Goal: Find specific page/section: Find specific page/section

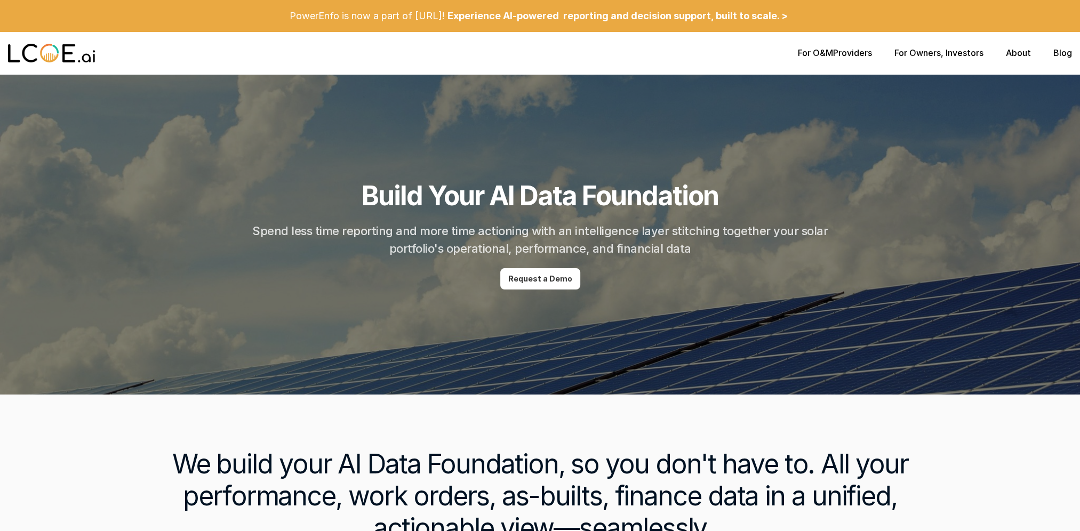
click at [898, 56] on link "For Owners" at bounding box center [917, 52] width 46 height 11
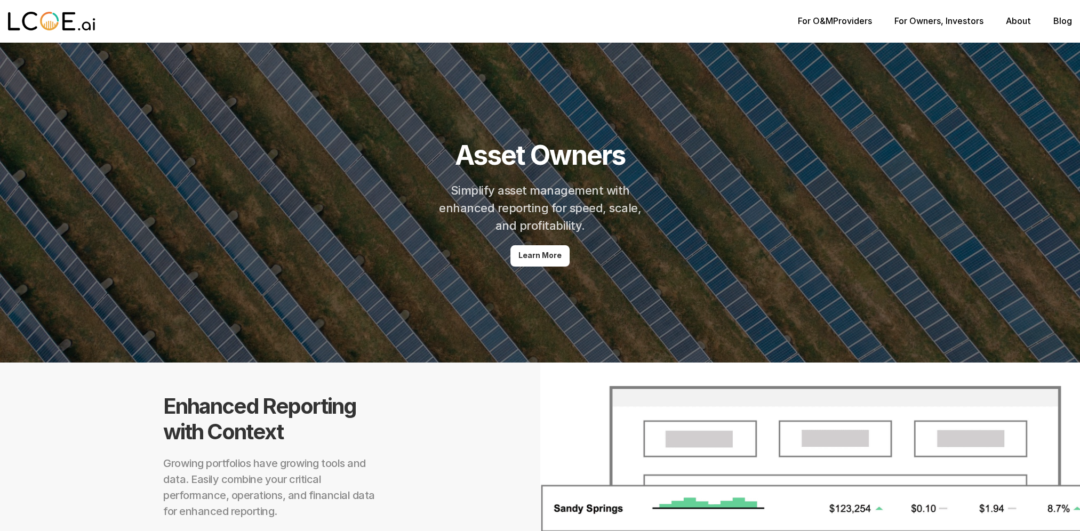
click at [964, 26] on p "For Owners , Investors" at bounding box center [938, 21] width 89 height 10
click at [966, 18] on p "For Owners , Investors" at bounding box center [938, 21] width 89 height 10
click at [1020, 23] on link "About" at bounding box center [1017, 20] width 25 height 11
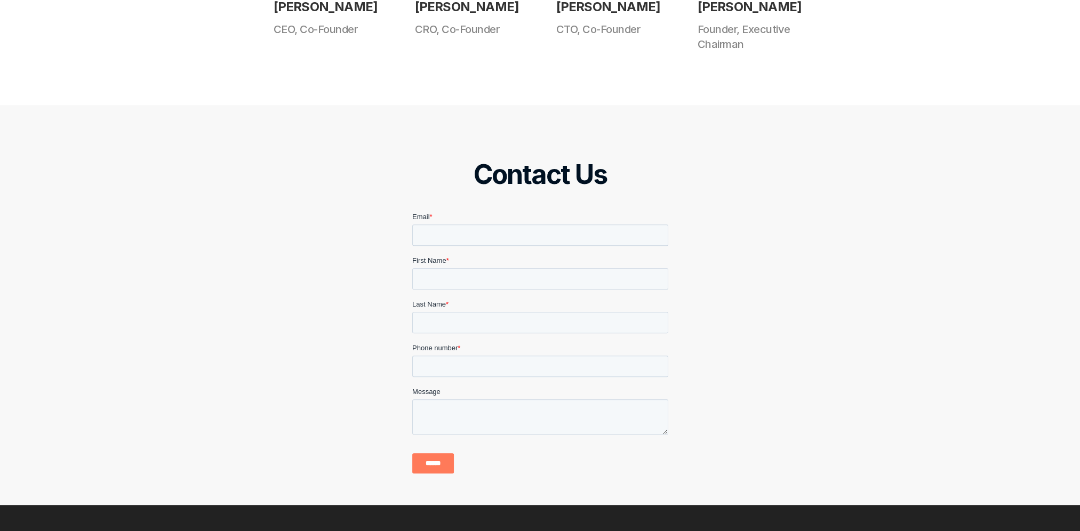
scroll to position [746, 0]
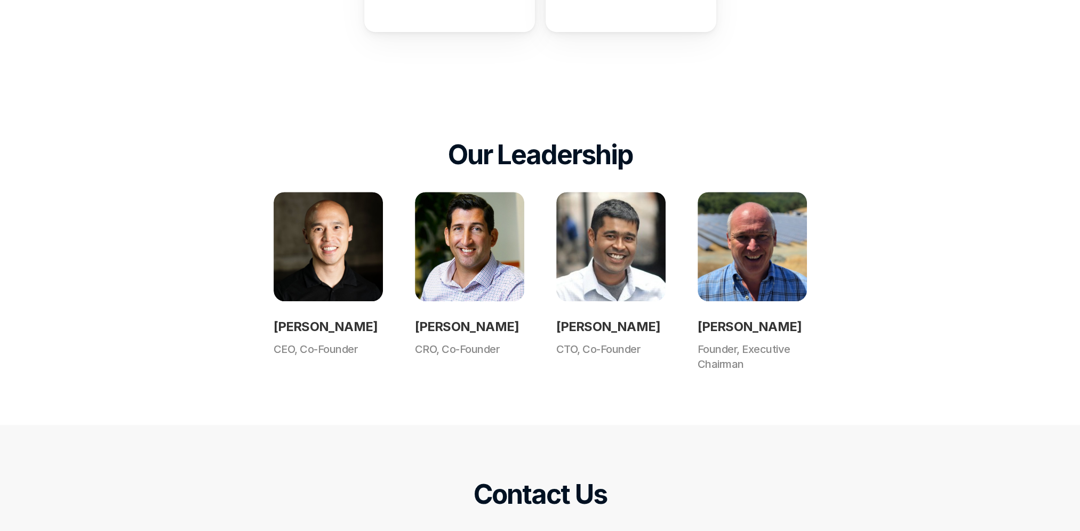
click at [602, 328] on h2 "[PERSON_NAME]" at bounding box center [610, 326] width 109 height 19
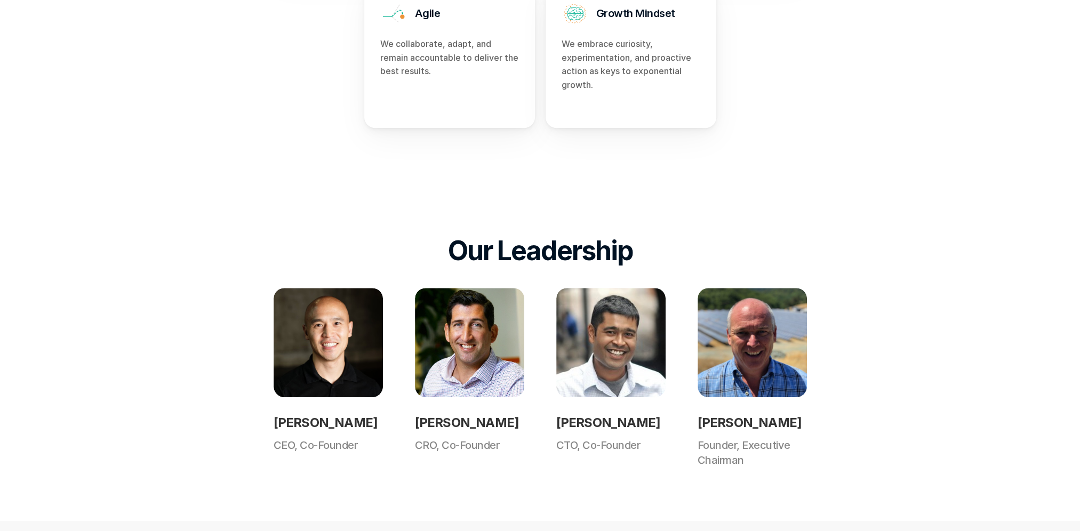
scroll to position [586, 0]
